Goal: Task Accomplishment & Management: Complete application form

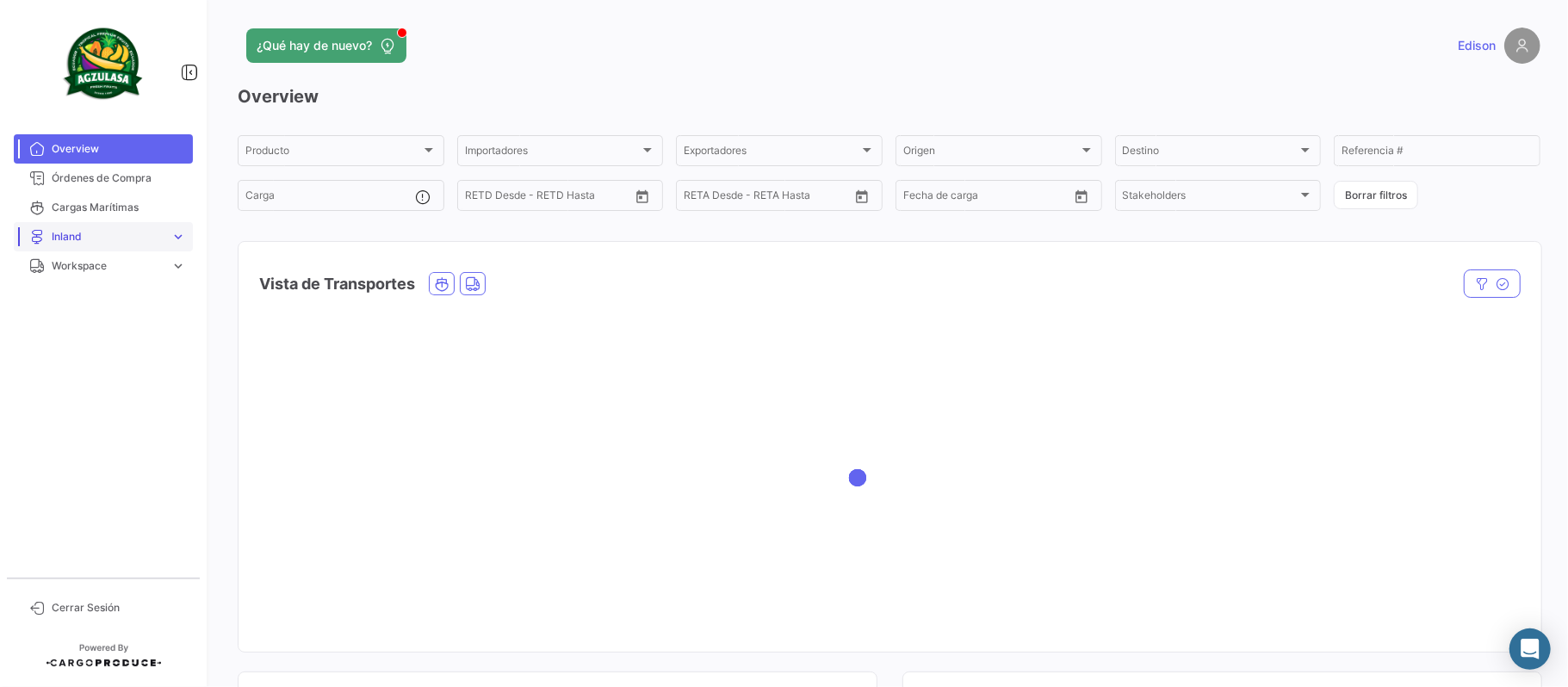
click at [84, 242] on span "Inland" at bounding box center [108, 237] width 112 height 16
click at [97, 302] on span "Reservas Inland" at bounding box center [85, 303] width 79 height 16
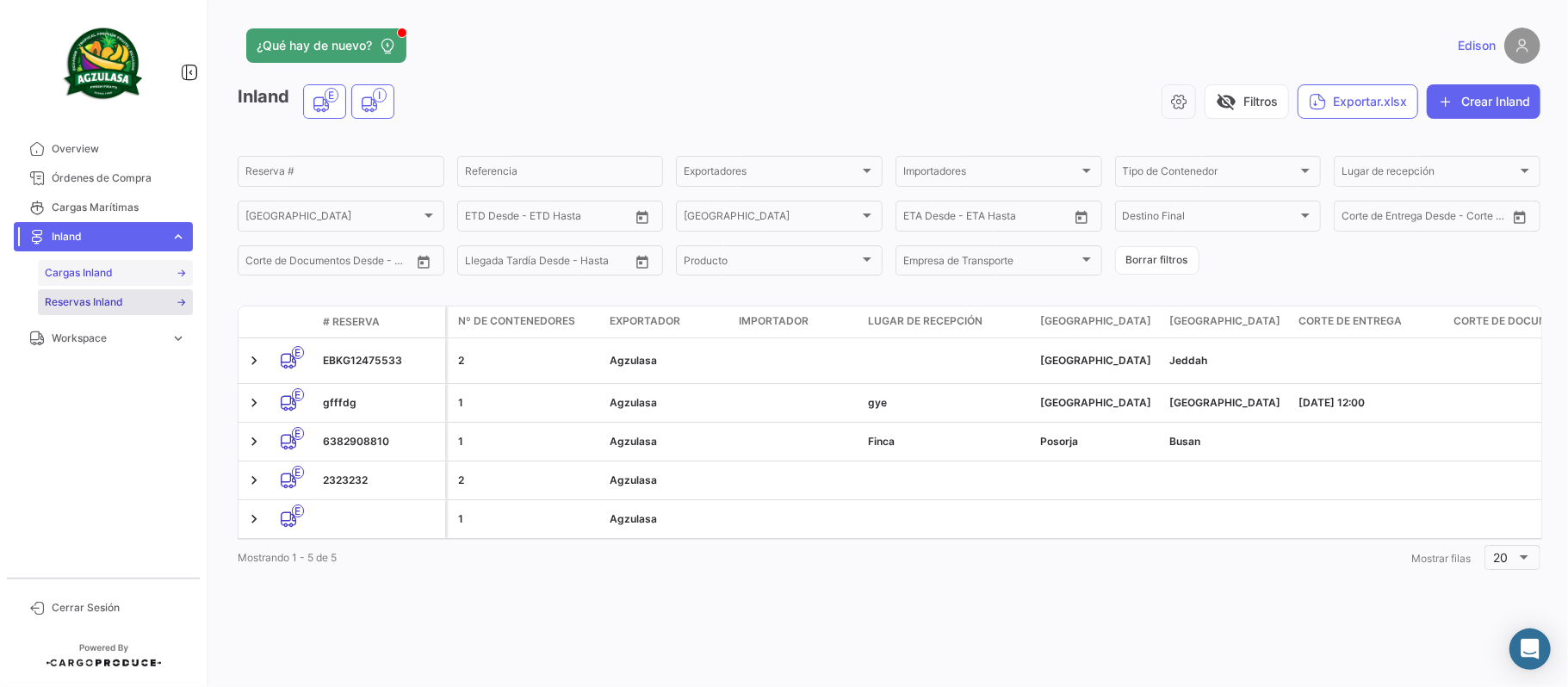
click at [84, 273] on span "Cargas Inland" at bounding box center [79, 273] width 68 height 16
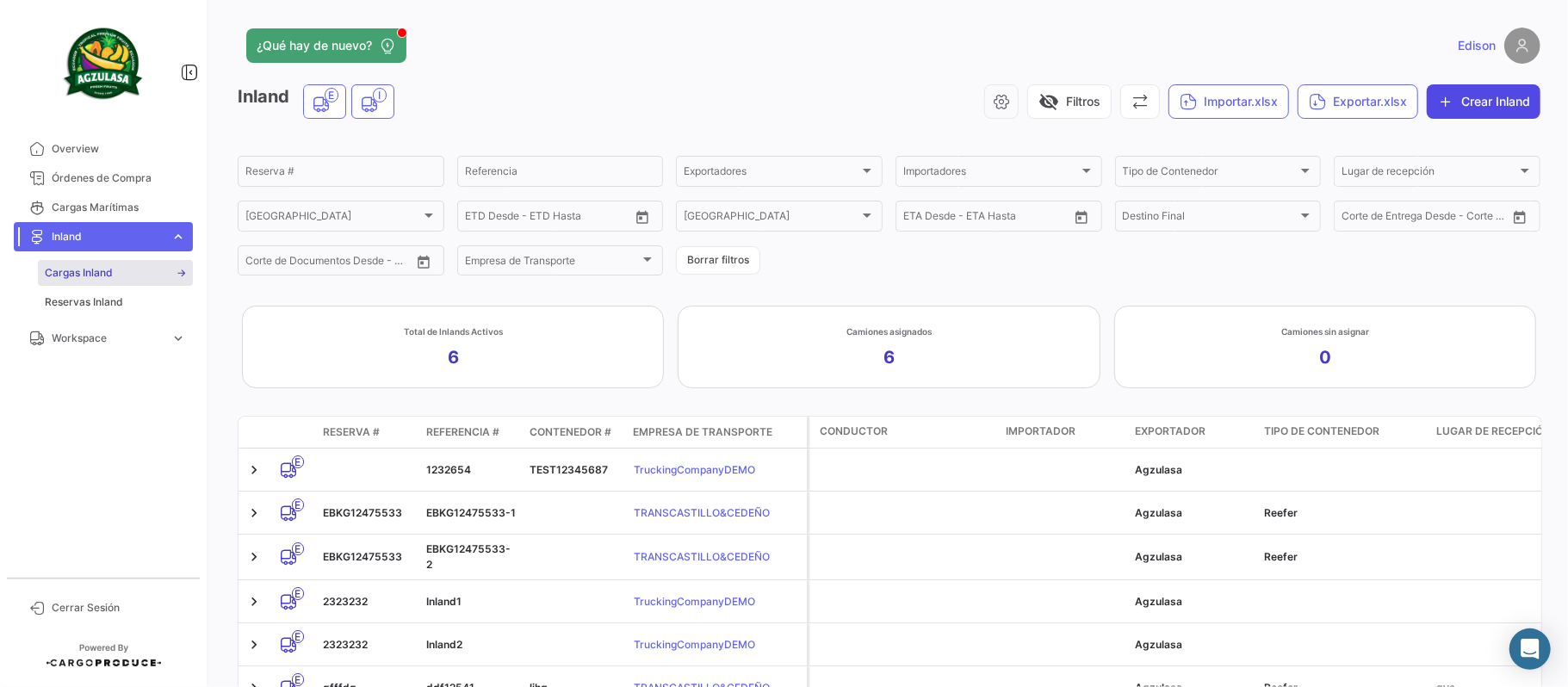
click at [1468, 91] on button "Crear Inland" at bounding box center [1483, 101] width 114 height 34
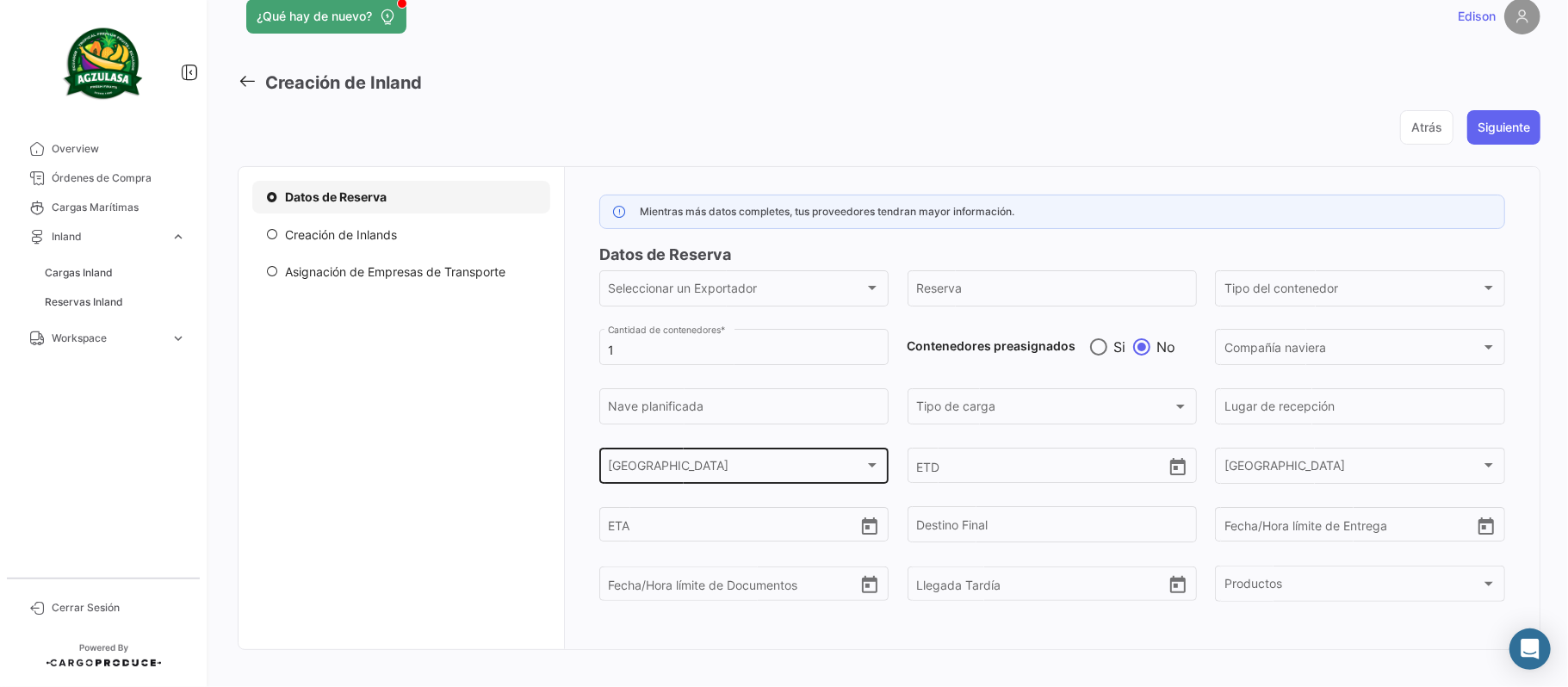
scroll to position [56, 0]
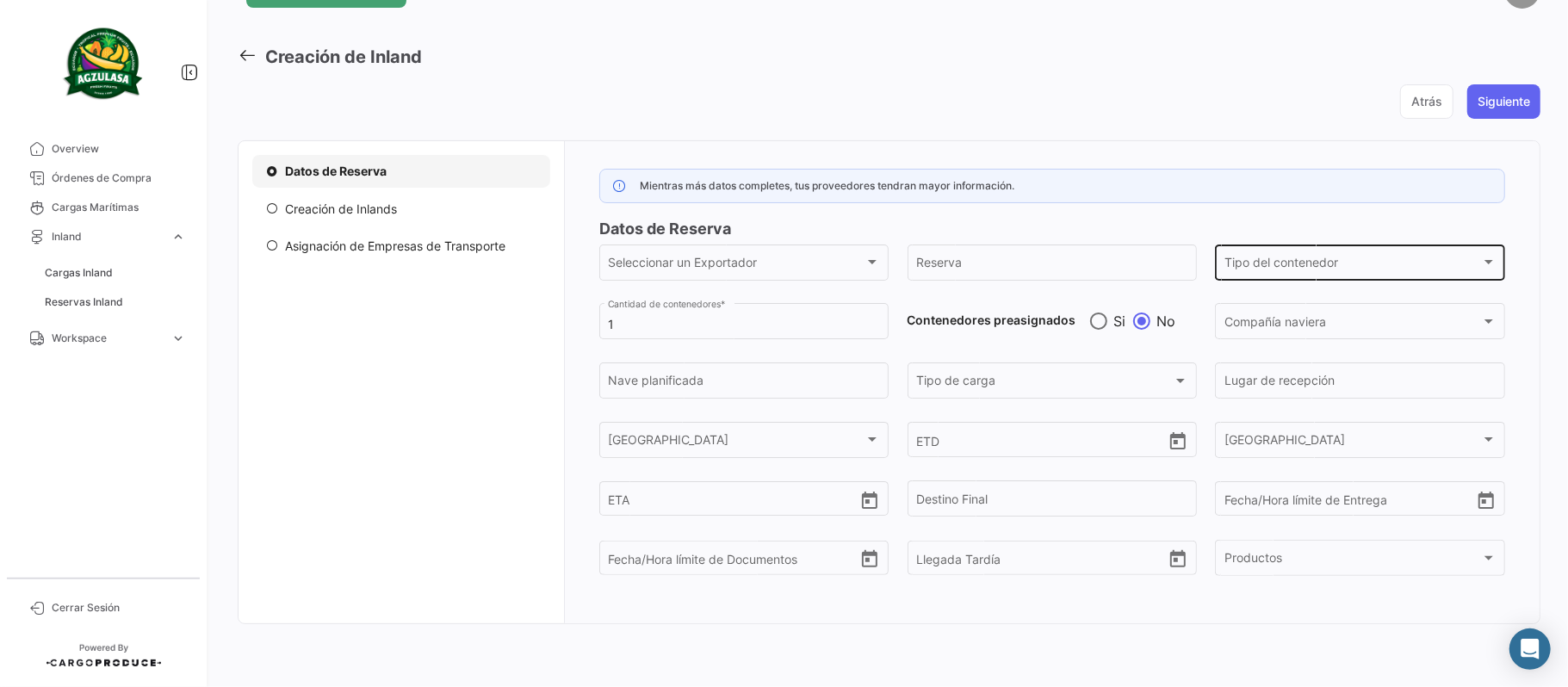
click at [1317, 261] on span "Tipo del contenedor" at bounding box center [1352, 265] width 257 height 15
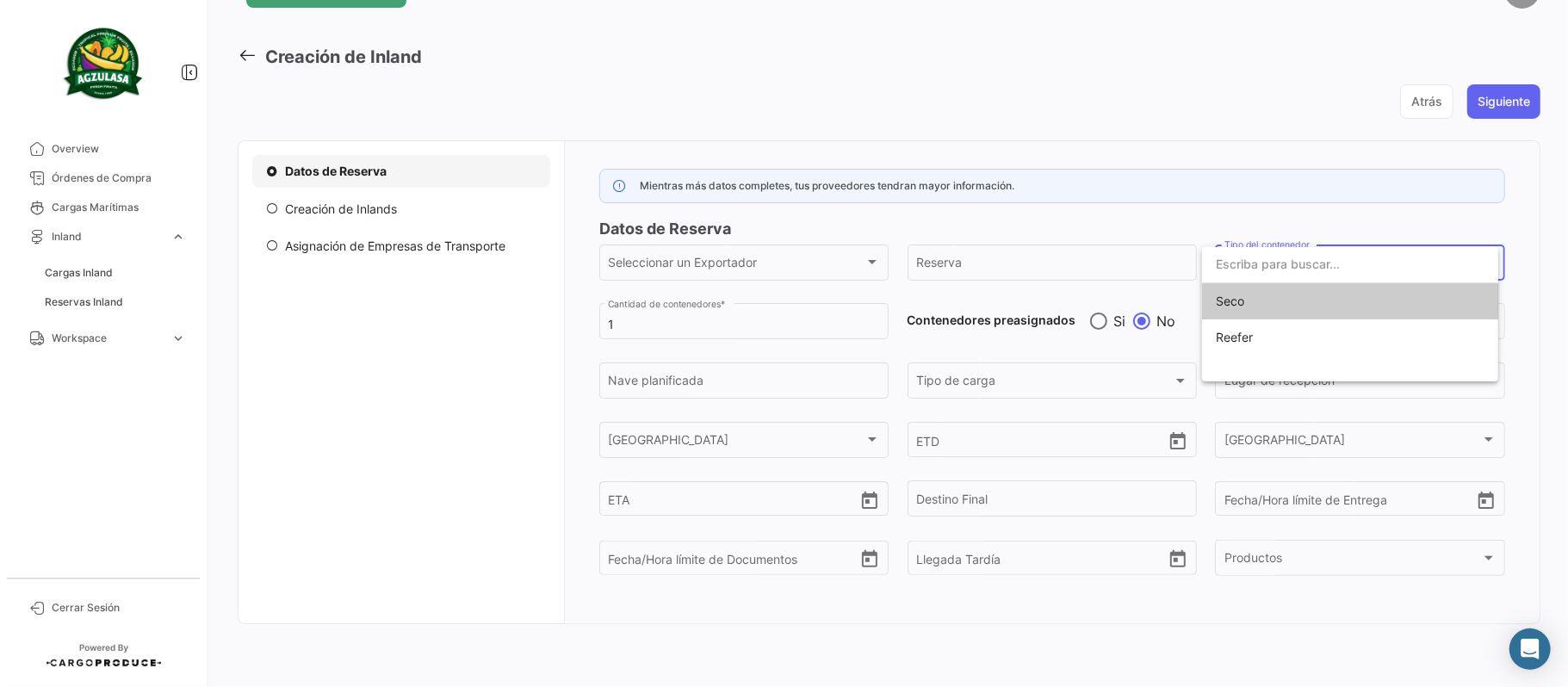
click at [1006, 384] on div at bounding box center [784, 343] width 1568 height 687
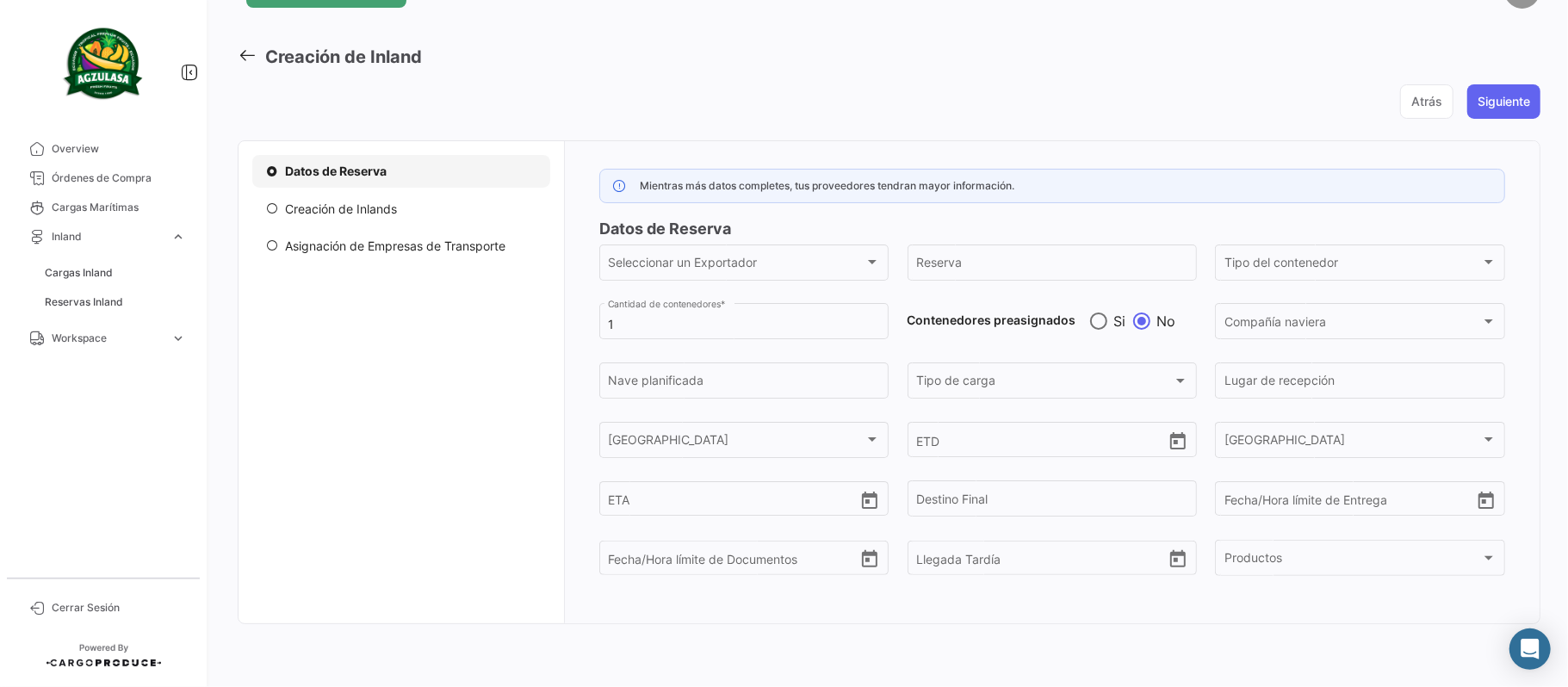
click at [1006, 384] on div "Tipo de carga" at bounding box center [1044, 384] width 257 height 15
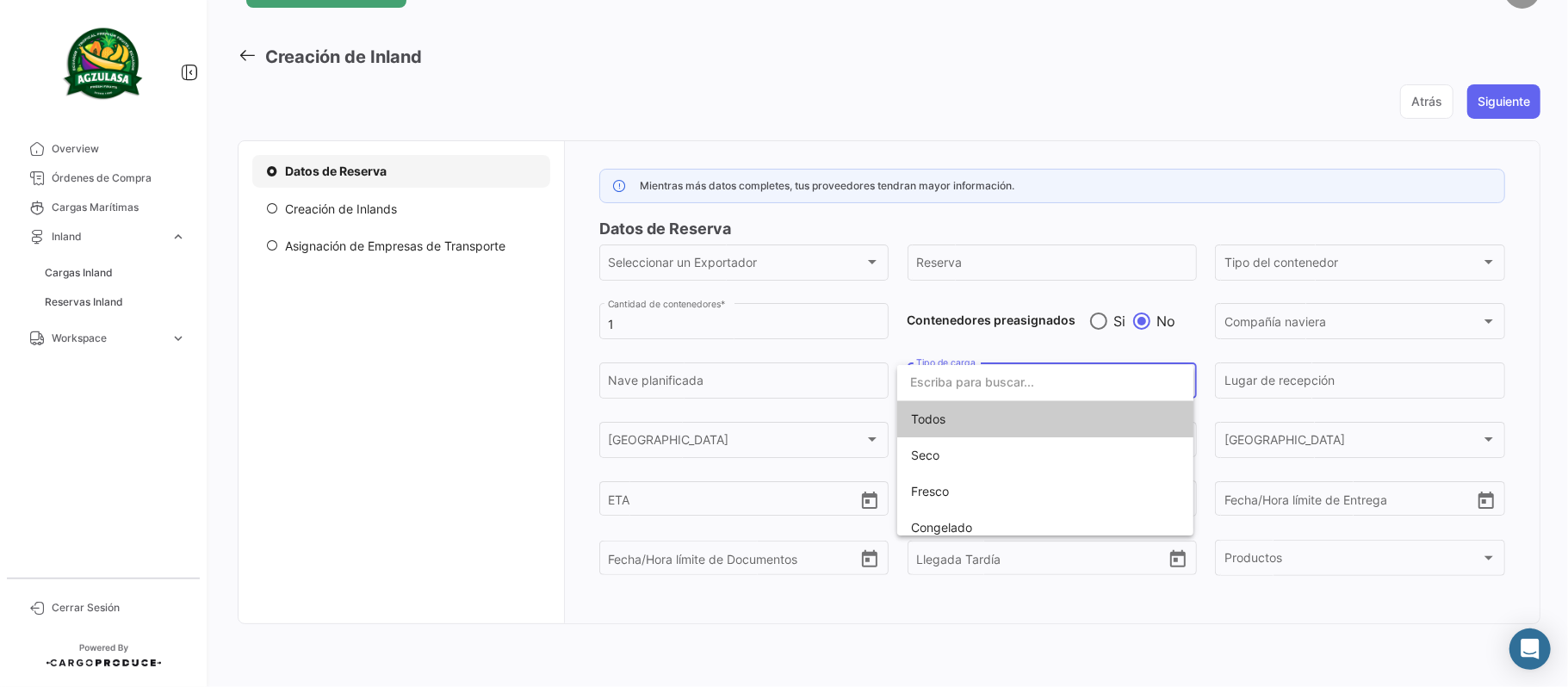
click at [1063, 78] on div at bounding box center [784, 343] width 1568 height 687
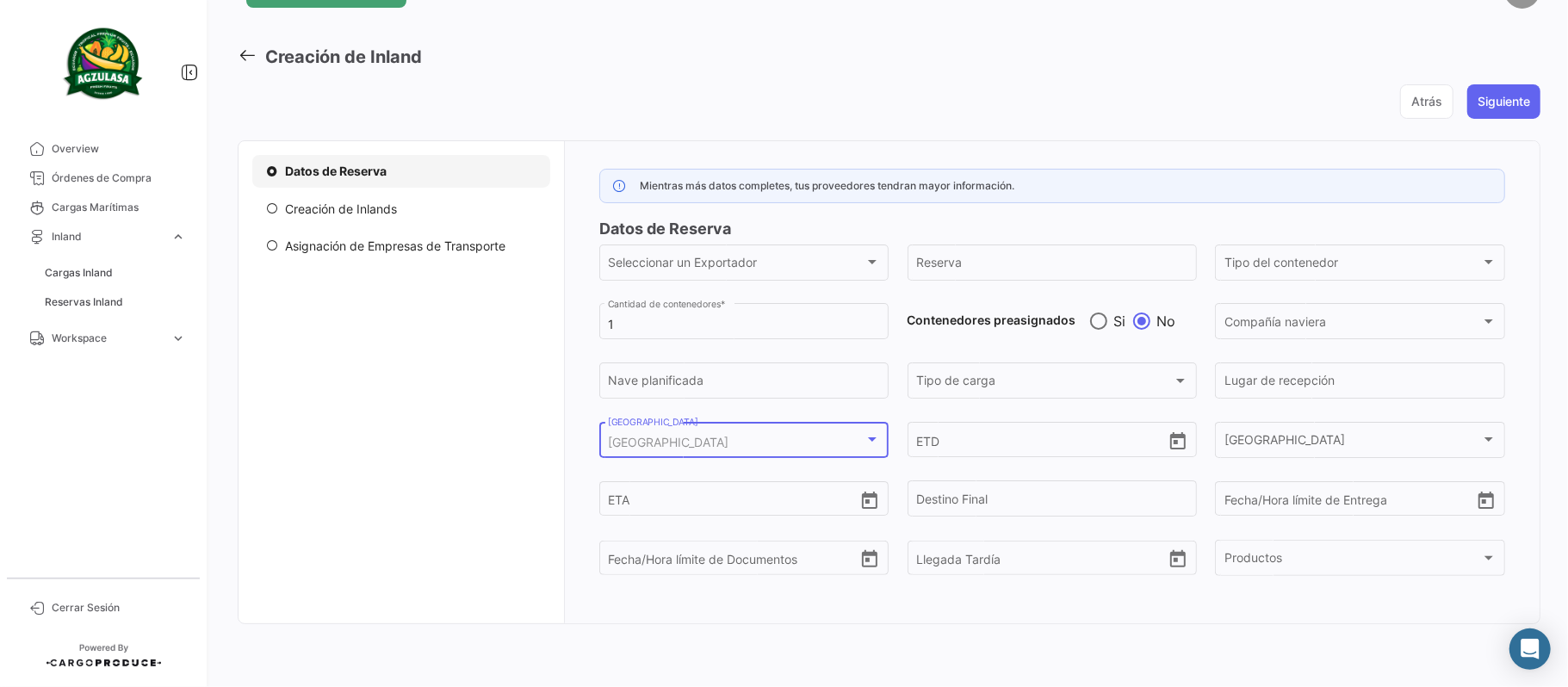
click at [865, 435] on div at bounding box center [872, 440] width 16 height 14
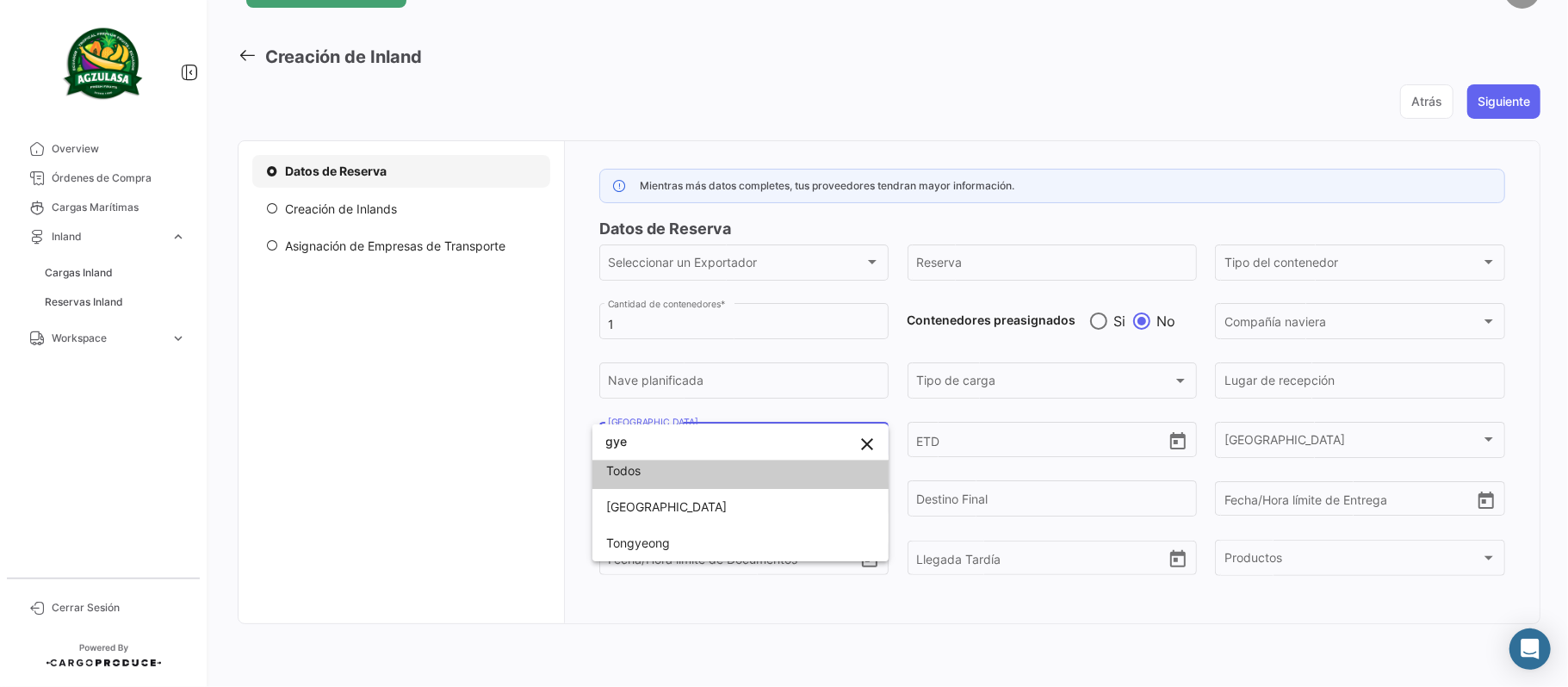
scroll to position [0, 0]
drag, startPoint x: 644, startPoint y: 445, endPoint x: 582, endPoint y: 446, distance: 62.0
click at [582, 446] on div "gye close Todos Longyearbyen [GEOGRAPHIC_DATA]" at bounding box center [784, 343] width 1568 height 687
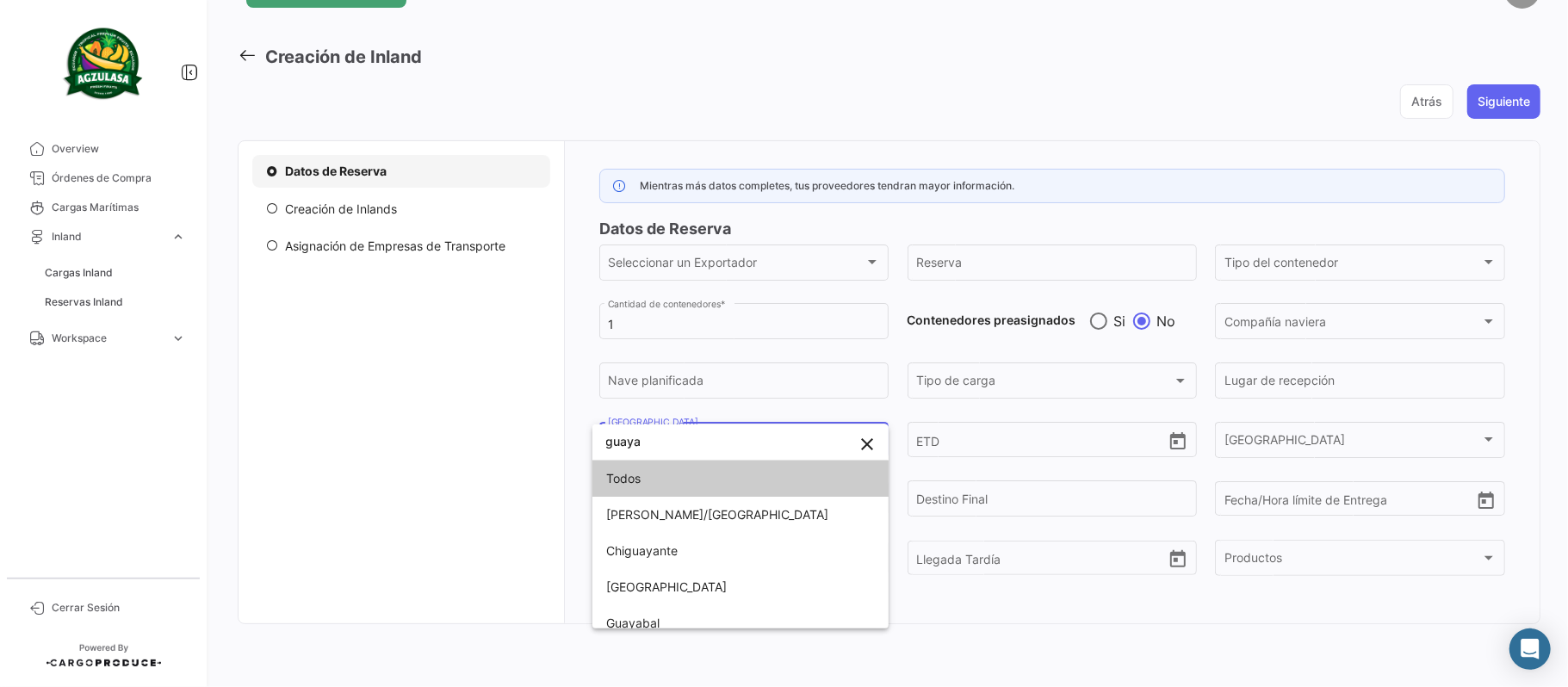
type input "guaya"
click at [1000, 73] on div at bounding box center [784, 343] width 1568 height 687
